Goal: Task Accomplishment & Management: Manage account settings

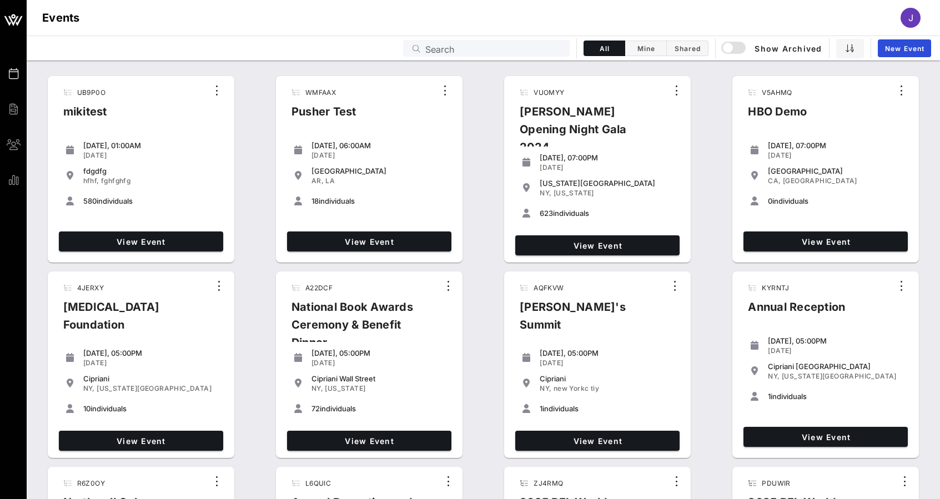
click at [582, 123] on div "[PERSON_NAME] Opening Night Gala 2024" at bounding box center [589, 134] width 157 height 62
click at [530, 49] on input "text" at bounding box center [494, 48] width 138 height 14
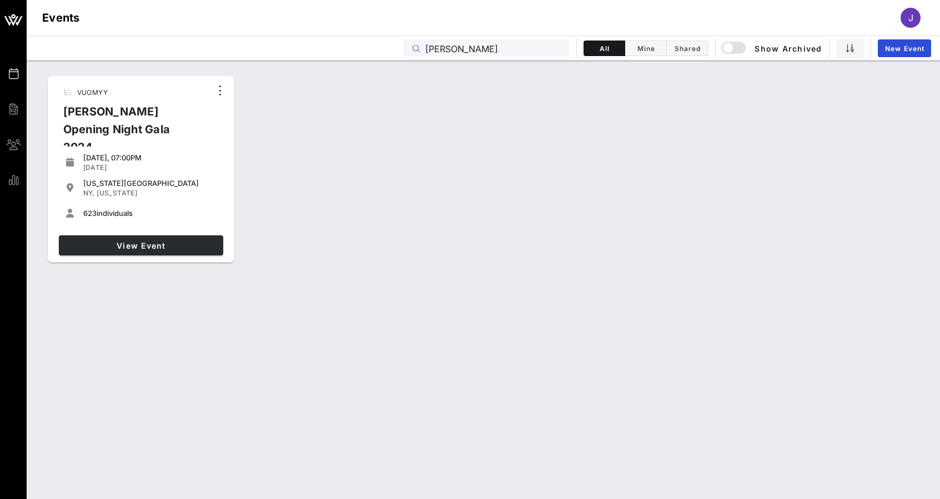
type input "[PERSON_NAME]"
click at [176, 249] on span "View Event" at bounding box center [141, 245] width 156 height 9
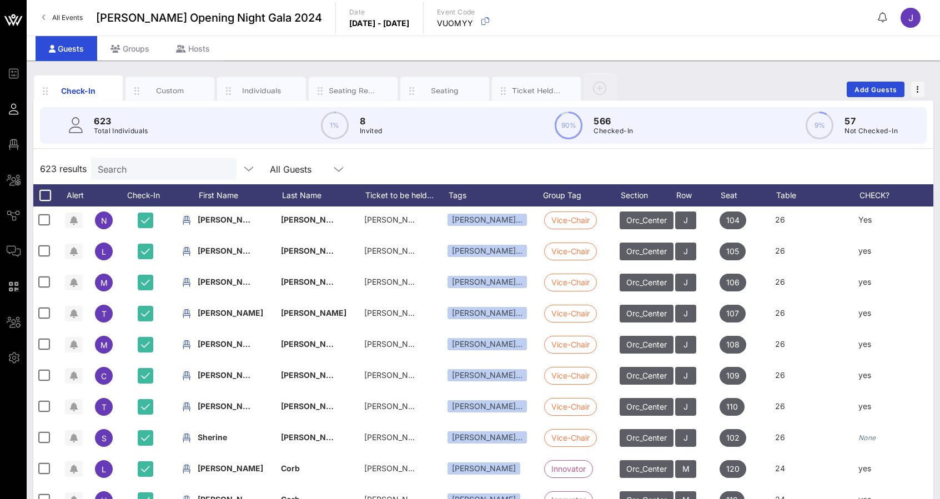
scroll to position [0, 1]
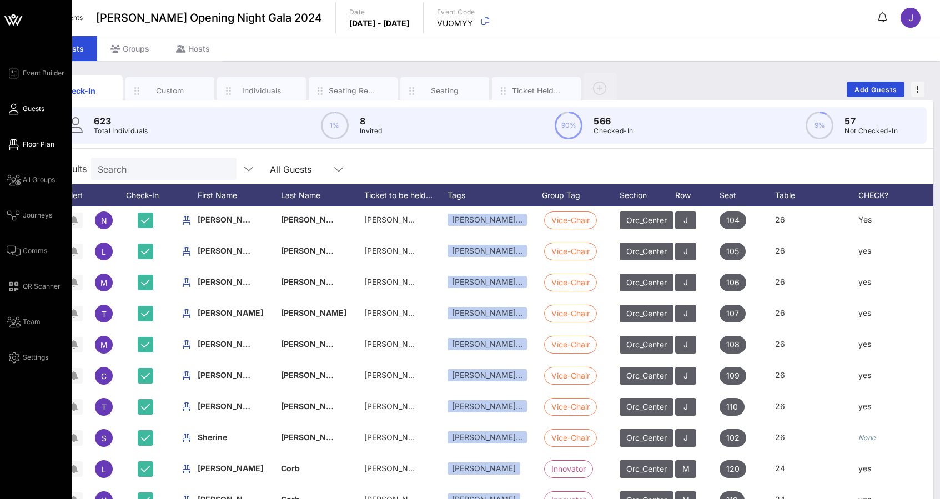
click at [22, 143] on link "Floor Plan" at bounding box center [31, 144] width 48 height 13
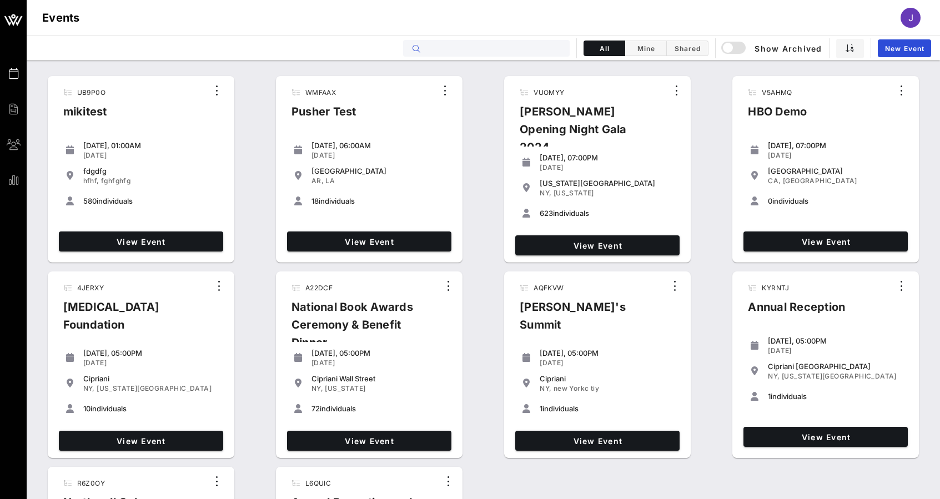
click at [470, 47] on input "text" at bounding box center [494, 48] width 138 height 14
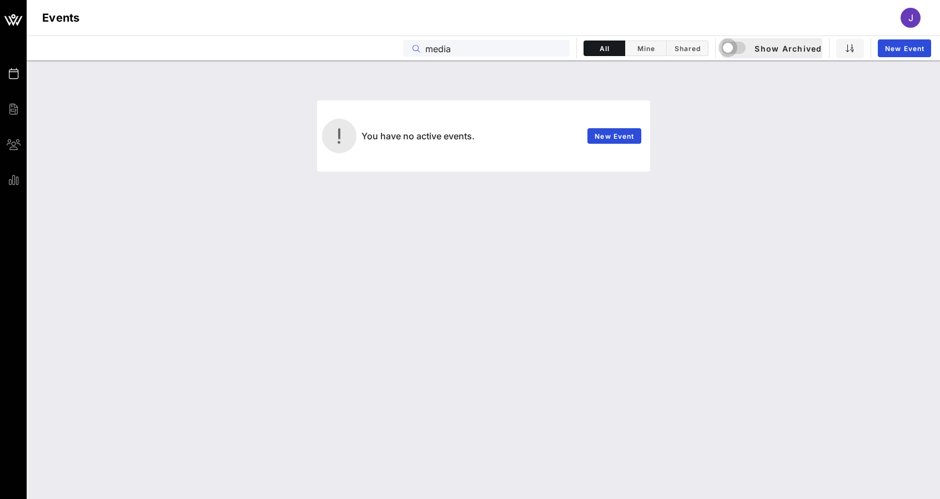
type input "media"
click at [732, 51] on div "button" at bounding box center [728, 48] width 16 height 16
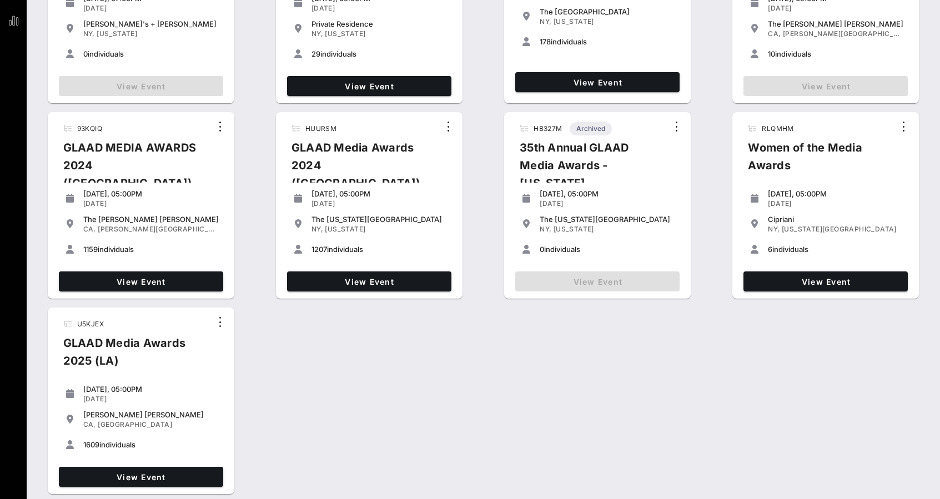
scroll to position [159, 0]
click at [148, 280] on span "View Event" at bounding box center [141, 281] width 156 height 9
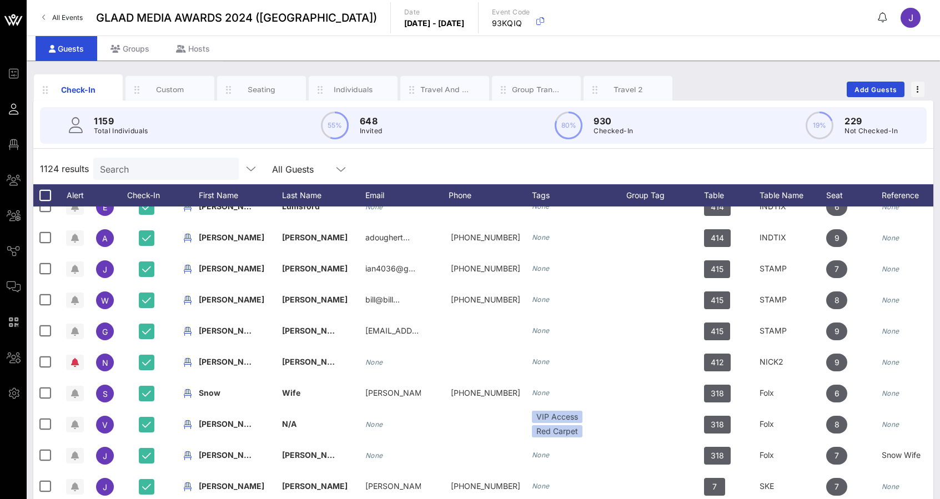
scroll to position [482, 0]
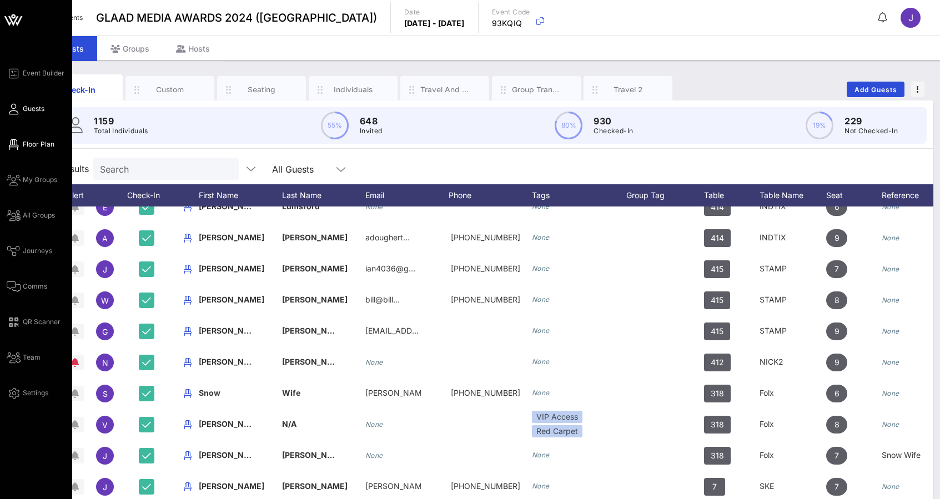
click at [11, 146] on icon at bounding box center [14, 145] width 14 height 2
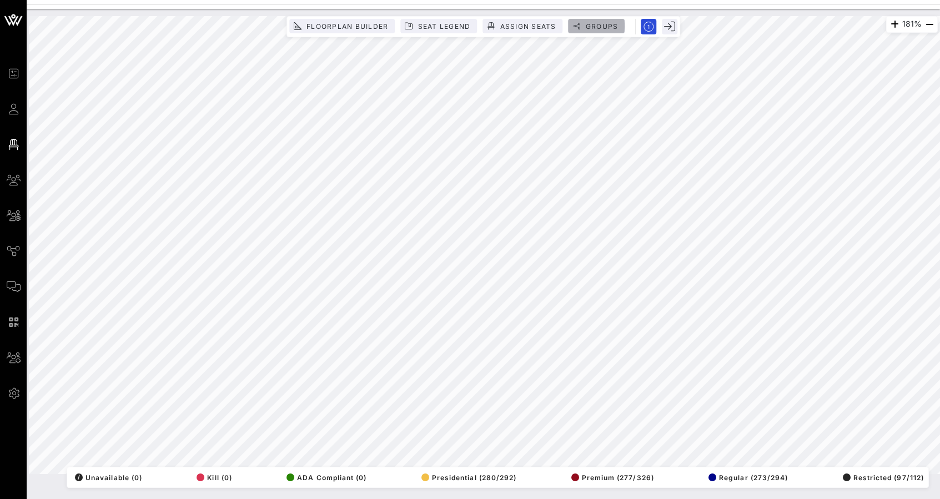
click at [598, 28] on span "Groups" at bounding box center [601, 26] width 33 height 8
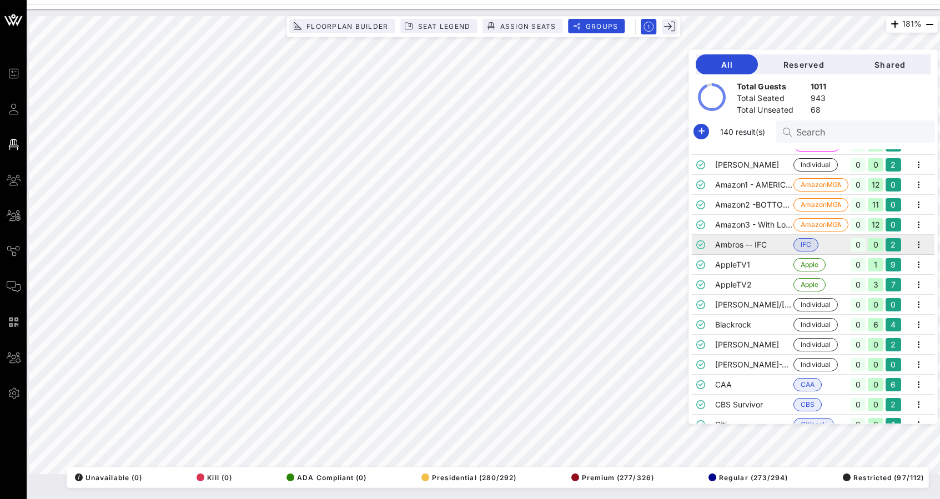
scroll to position [90, 0]
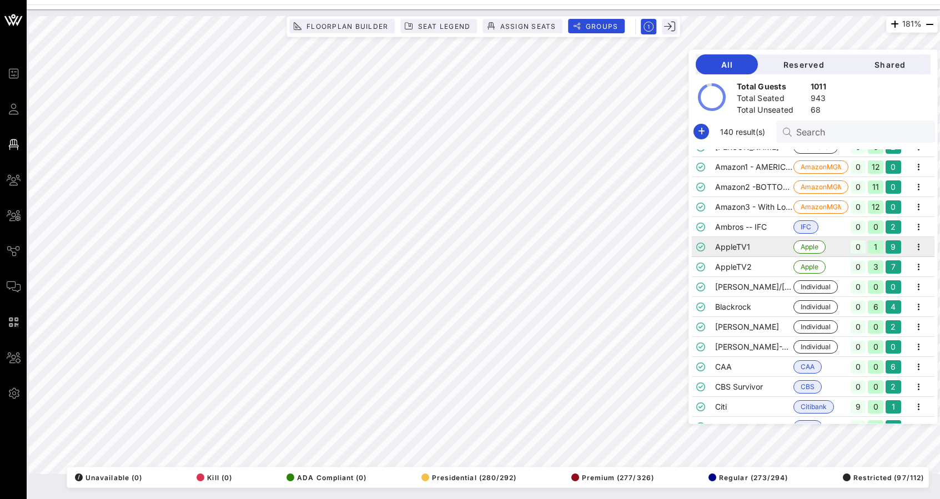
click at [760, 247] on td "AppleTV1" at bounding box center [754, 247] width 78 height 20
click at [740, 302] on td "Blackrock" at bounding box center [754, 307] width 78 height 20
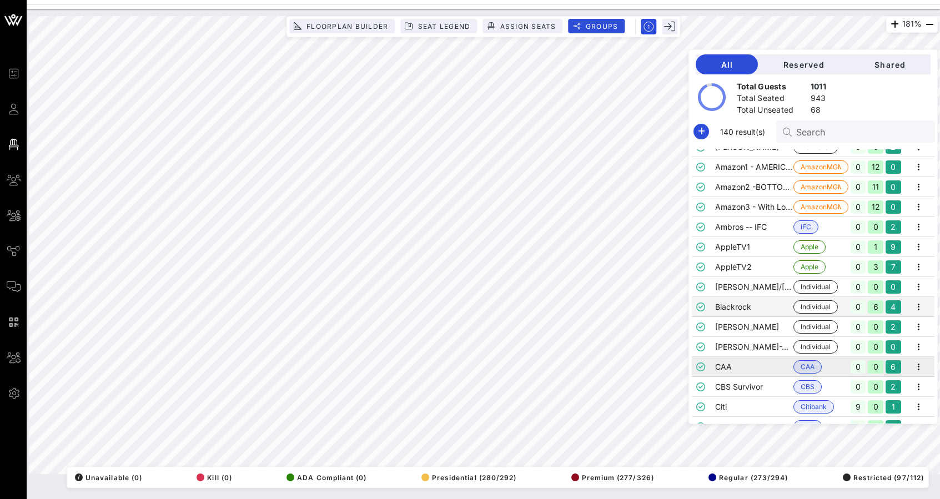
click at [723, 369] on td "CAA" at bounding box center [754, 367] width 78 height 20
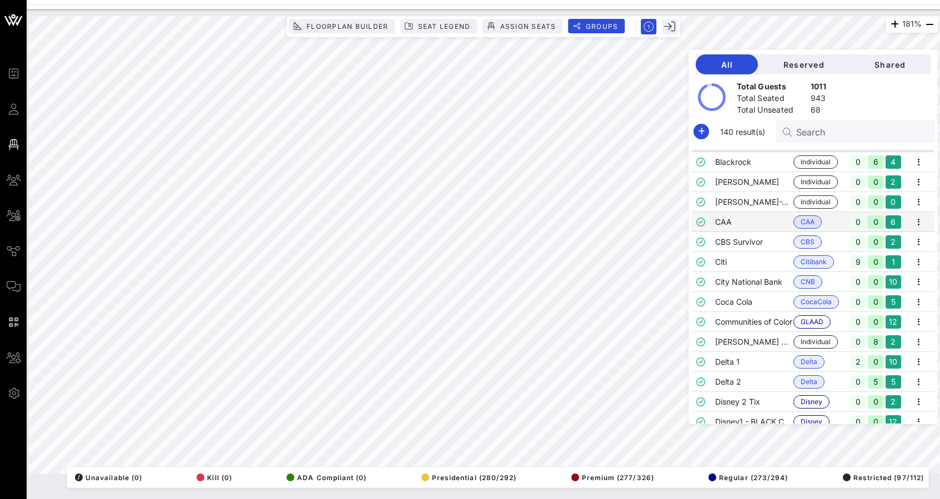
scroll to position [237, 0]
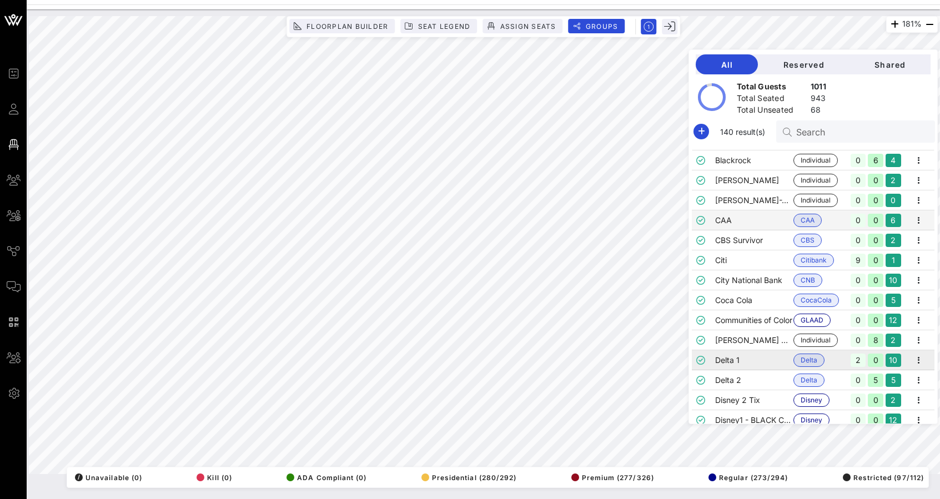
click at [724, 362] on td "Delta 1" at bounding box center [754, 360] width 78 height 20
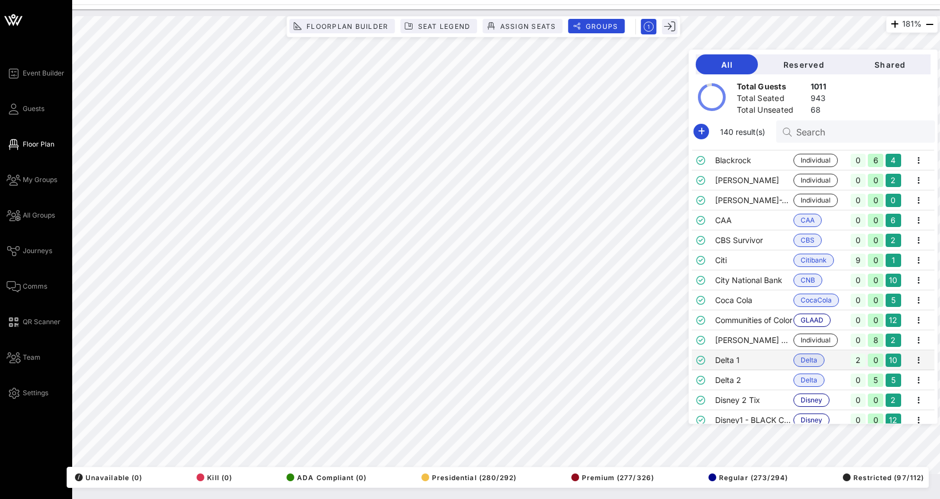
click at [14, 28] on icon at bounding box center [13, 20] width 27 height 27
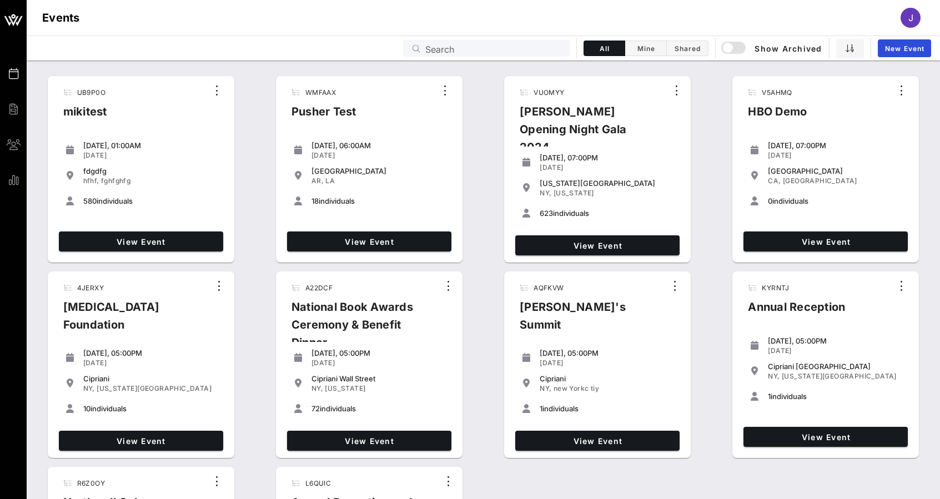
click at [442, 55] on input "Search" at bounding box center [494, 48] width 138 height 14
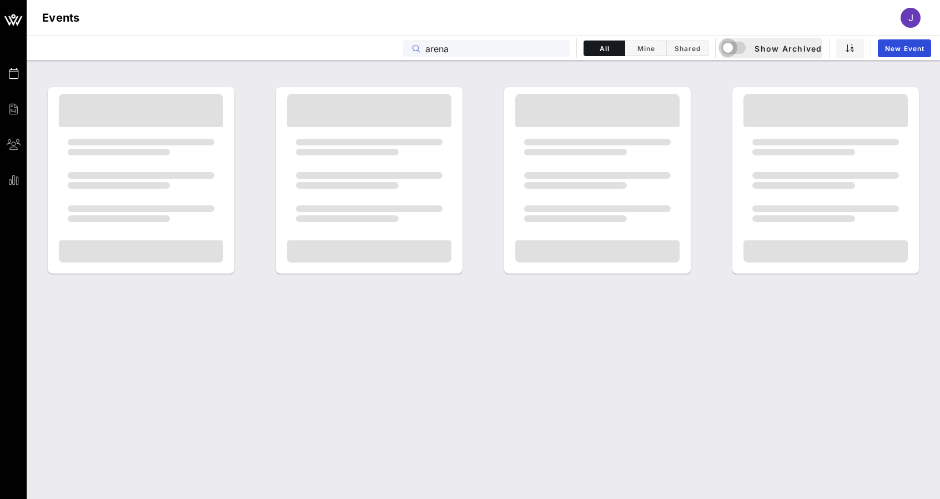
type input "arena"
click at [733, 48] on div "button" at bounding box center [728, 48] width 16 height 16
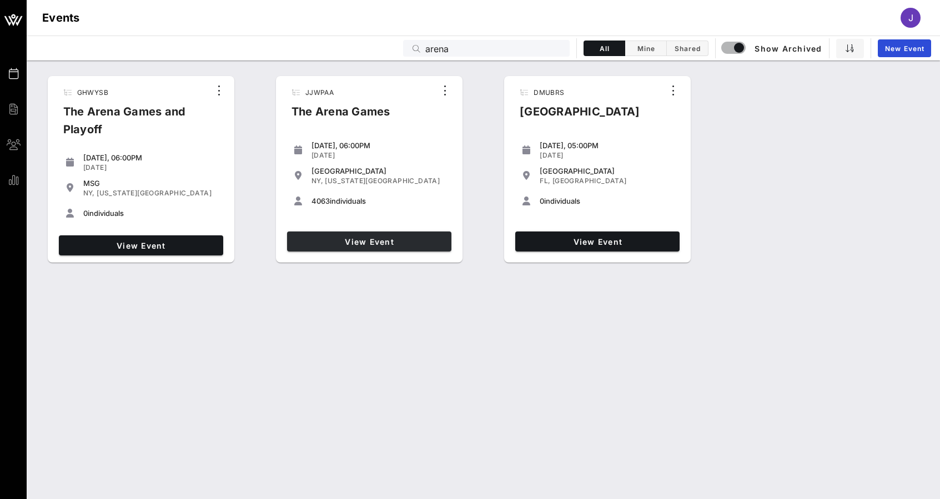
click at [394, 242] on span "View Event" at bounding box center [370, 241] width 156 height 9
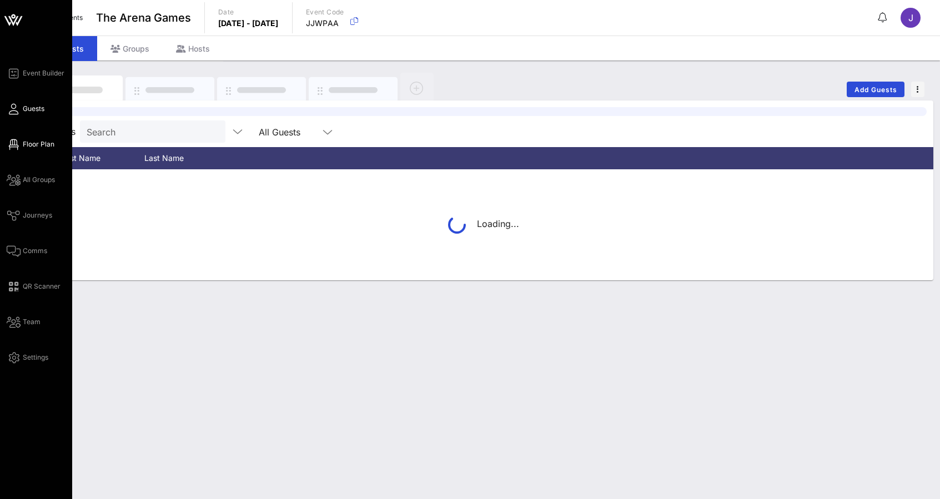
click at [27, 143] on span "Floor Plan" at bounding box center [39, 144] width 32 height 10
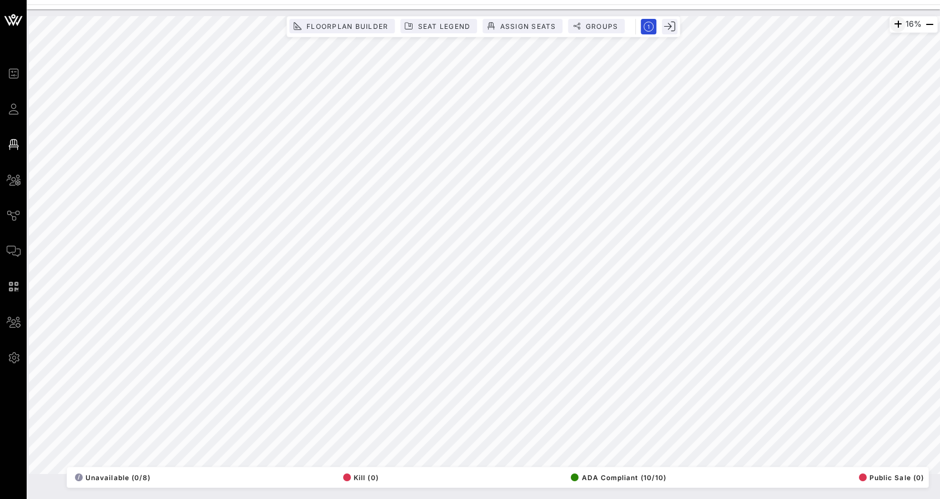
click at [895, 20] on icon "button" at bounding box center [897, 24] width 13 height 13
click at [895, 20] on icon "button" at bounding box center [896, 24] width 13 height 13
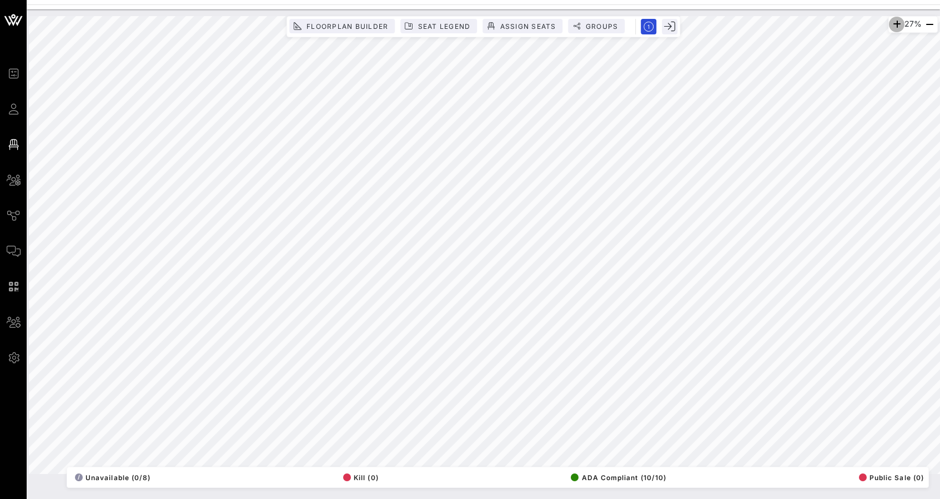
click at [895, 20] on icon "button" at bounding box center [896, 24] width 13 height 13
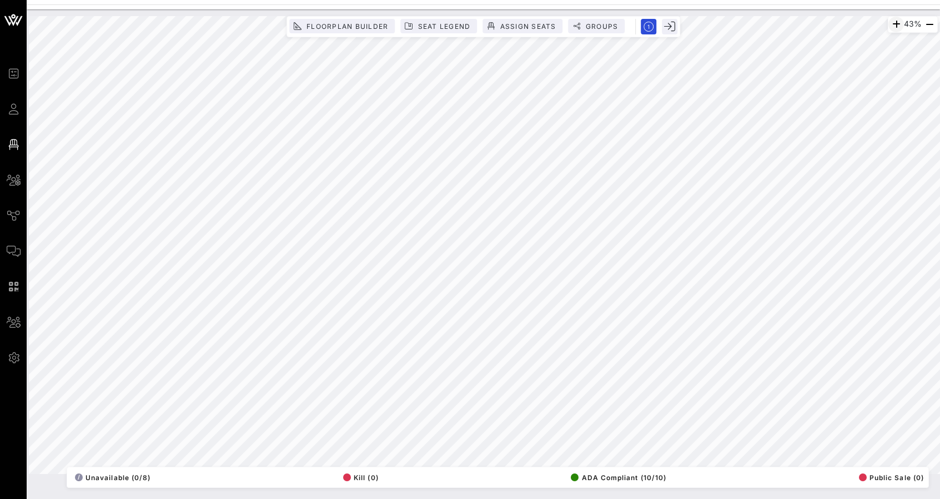
click at [894, 22] on icon "button" at bounding box center [896, 24] width 13 height 13
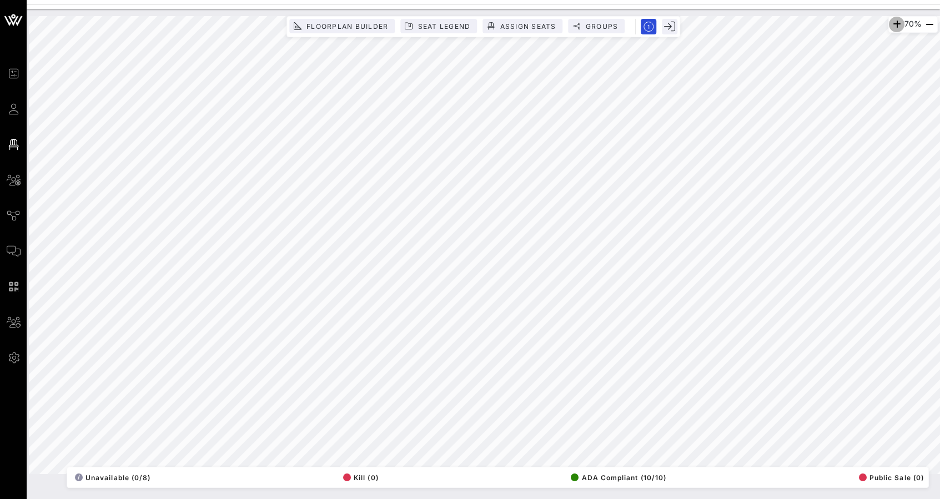
click at [894, 22] on icon "button" at bounding box center [896, 24] width 13 height 13
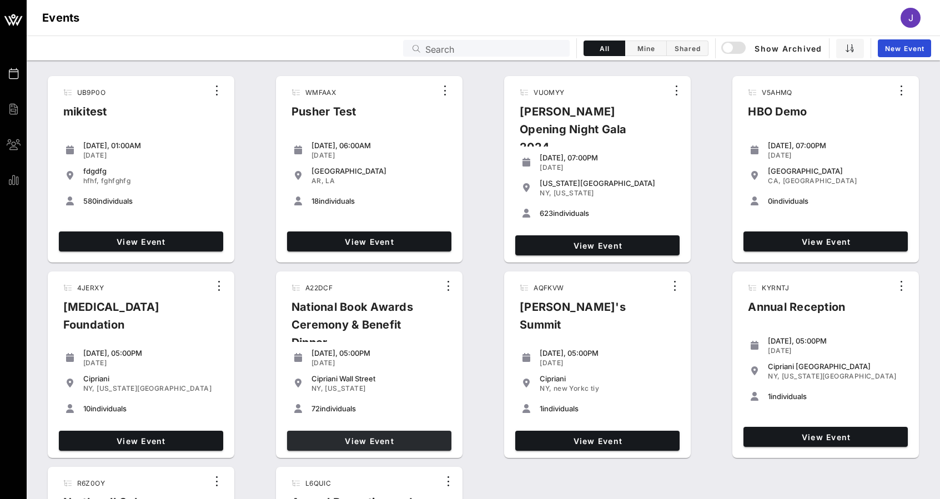
click at [392, 447] on link "View Event" at bounding box center [369, 441] width 164 height 20
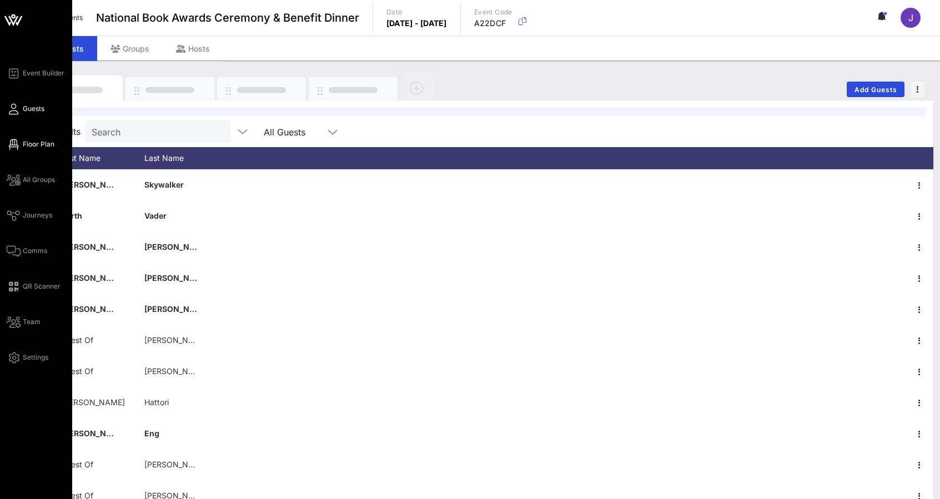
click at [12, 144] on icon at bounding box center [14, 145] width 14 height 2
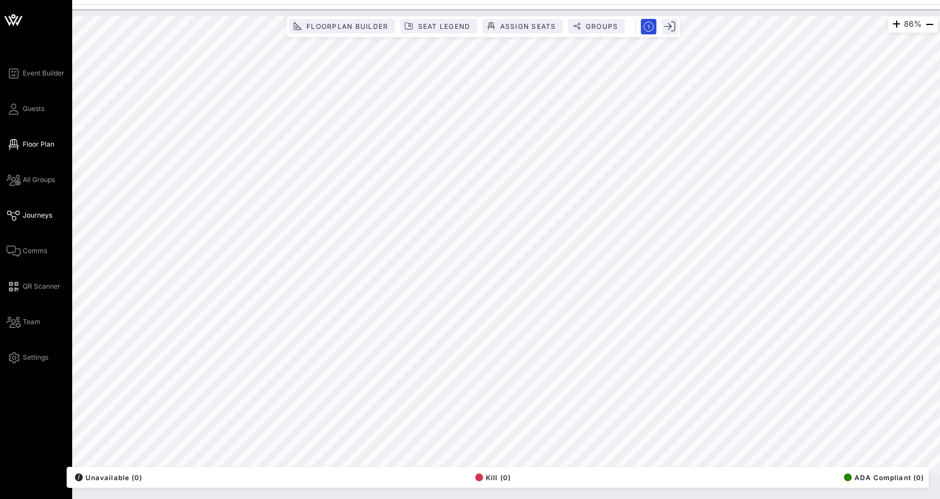
click at [14, 217] on icon at bounding box center [14, 216] width 14 height 2
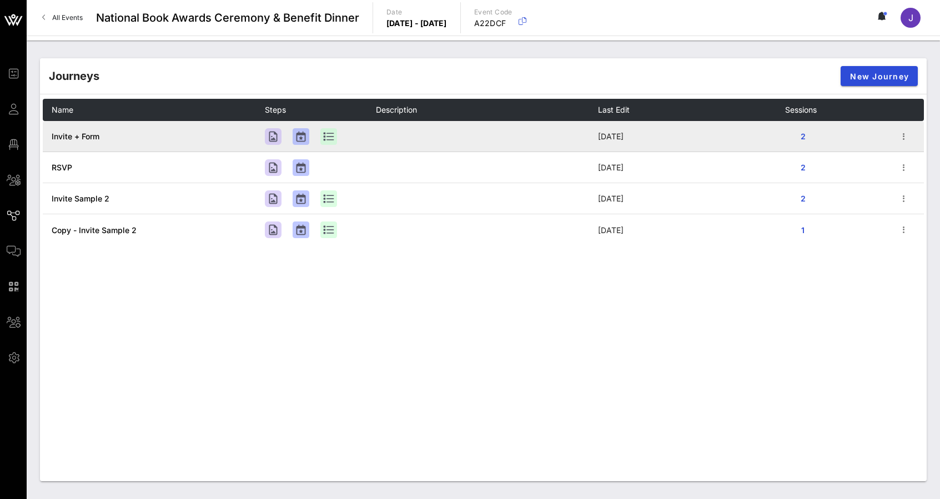
click at [85, 137] on span "Invite + Form" at bounding box center [76, 136] width 48 height 9
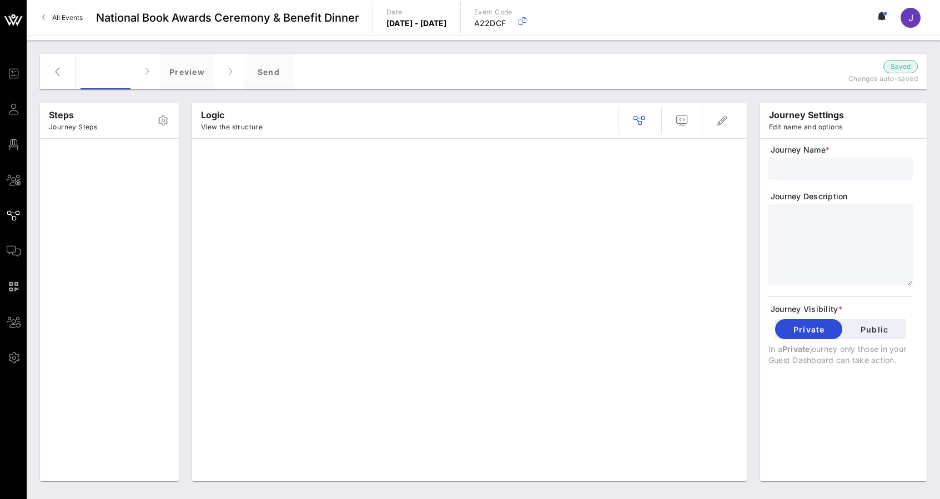
type input "Invite + Form"
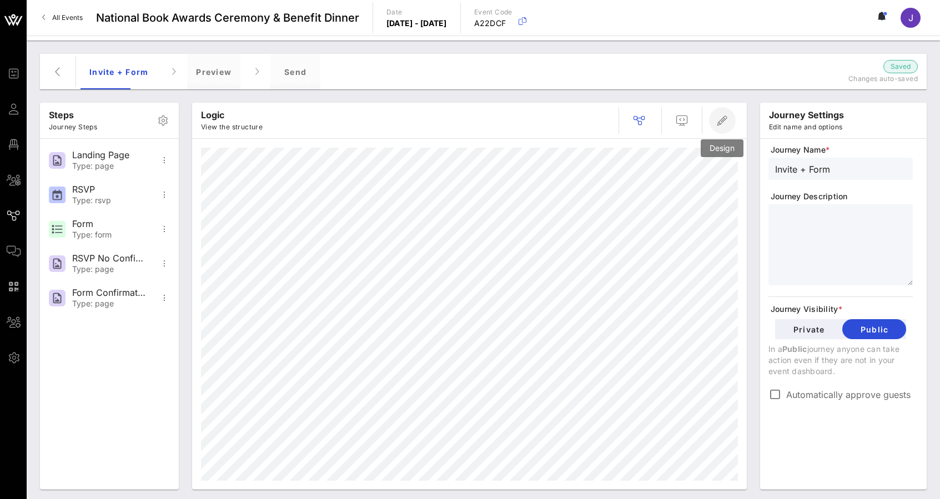
click at [726, 119] on icon "button" at bounding box center [722, 120] width 13 height 13
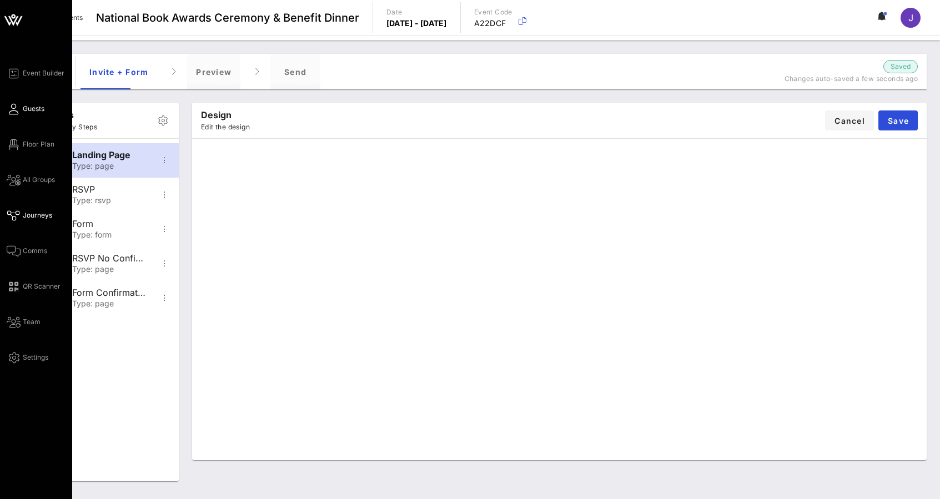
click at [17, 110] on icon at bounding box center [14, 109] width 14 height 2
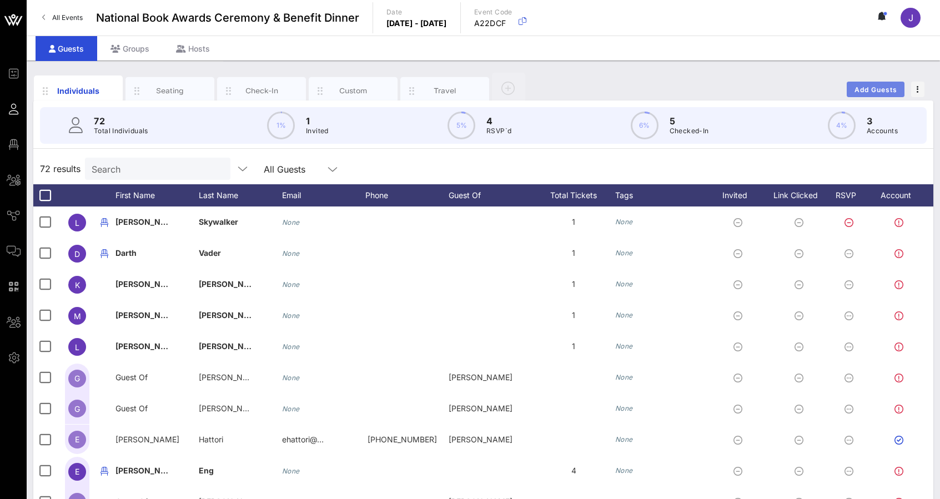
click at [875, 89] on span "Add Guests" at bounding box center [876, 90] width 44 height 8
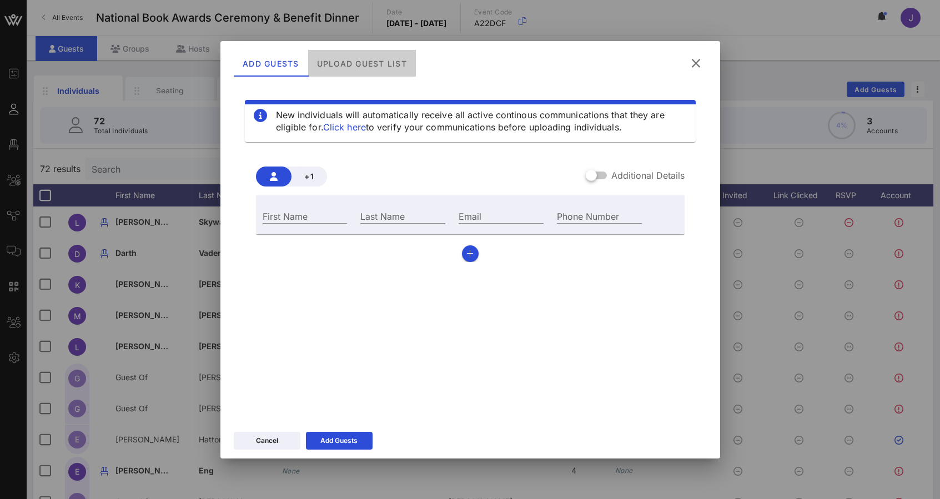
click at [370, 67] on div "Upload Guest List" at bounding box center [362, 63] width 108 height 27
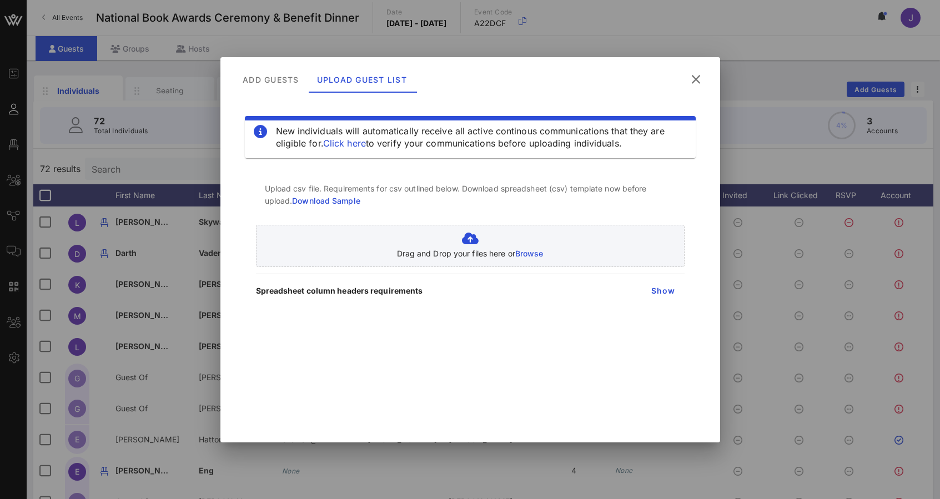
click at [701, 79] on icon at bounding box center [696, 79] width 16 height 14
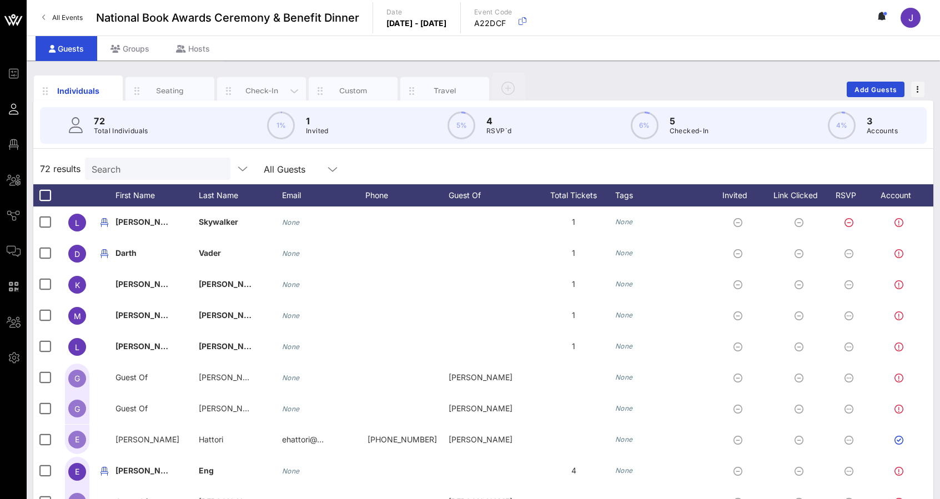
click at [260, 89] on div "Check-In" at bounding box center [261, 91] width 49 height 11
